Goal: Ask a question

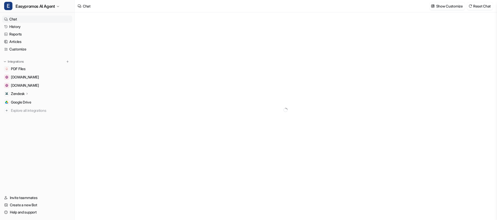
type textarea "**********"
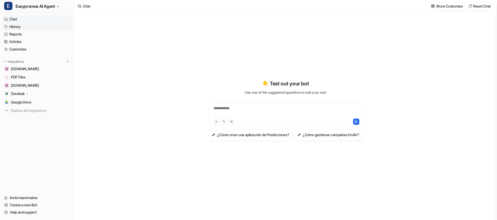
click at [19, 28] on link "History" at bounding box center [37, 26] width 70 height 7
